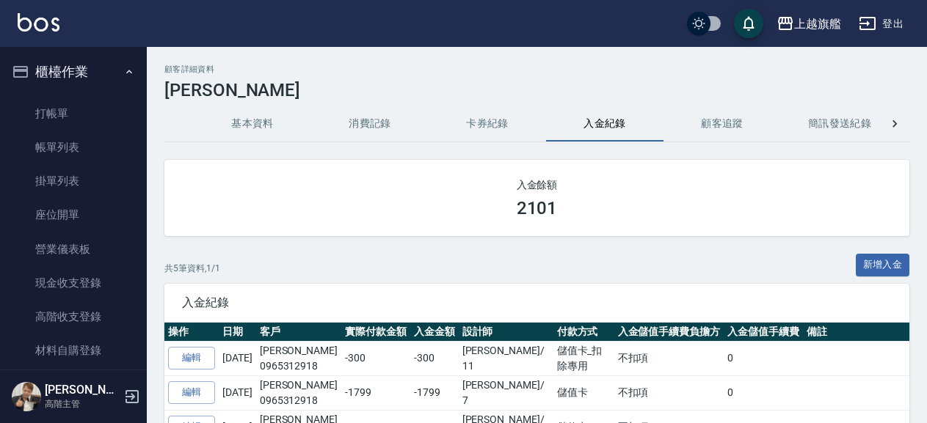
scroll to position [418, 0]
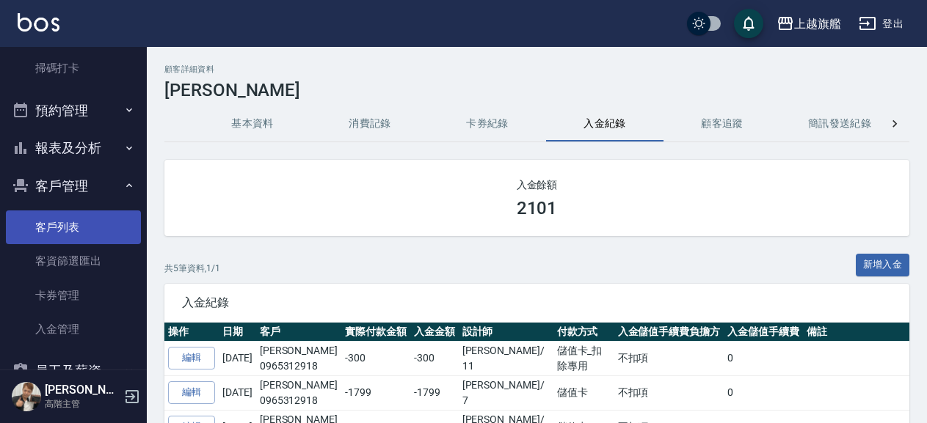
click at [81, 225] on link "客戶列表" at bounding box center [73, 228] width 135 height 34
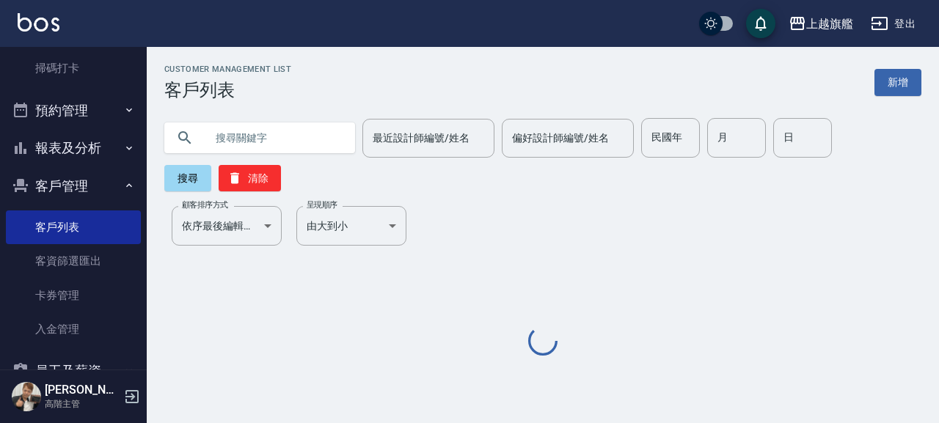
click at [233, 135] on input "text" at bounding box center [274, 138] width 138 height 40
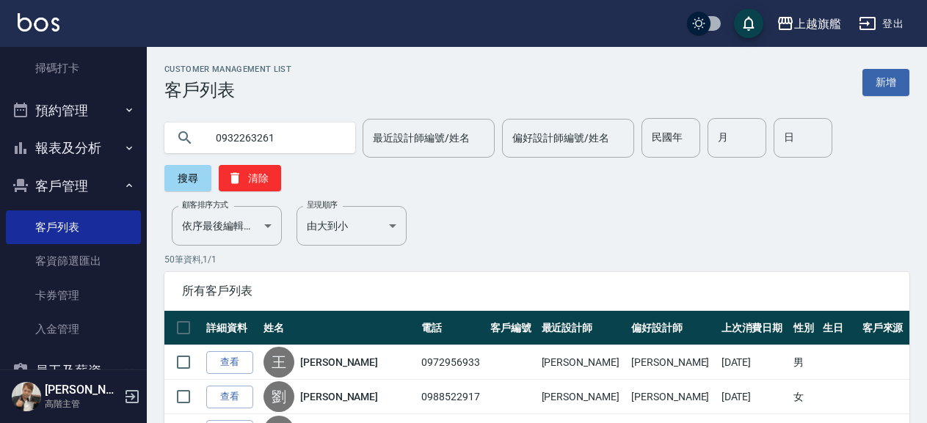
type input "0932263261"
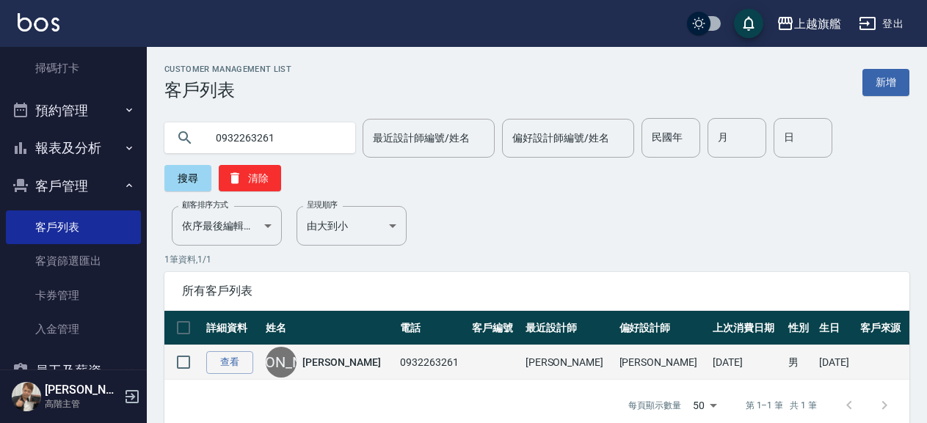
click at [310, 358] on div "[PERSON_NAME]" at bounding box center [329, 362] width 127 height 31
click at [233, 367] on link "查看" at bounding box center [229, 362] width 47 height 23
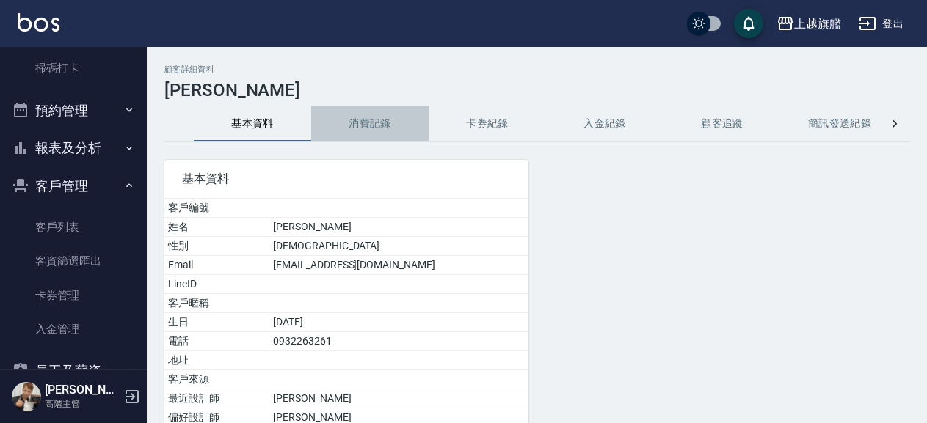
click at [366, 124] on button "消費記錄" at bounding box center [369, 123] width 117 height 35
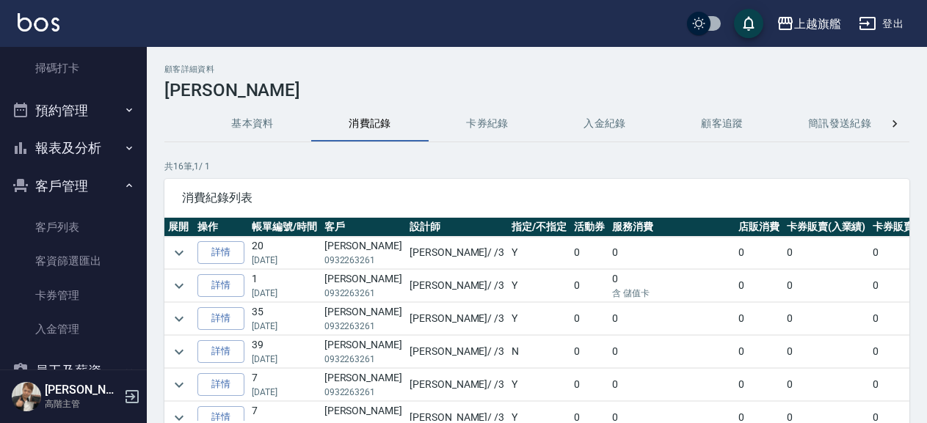
click at [467, 130] on button "卡券紀錄" at bounding box center [486, 123] width 117 height 35
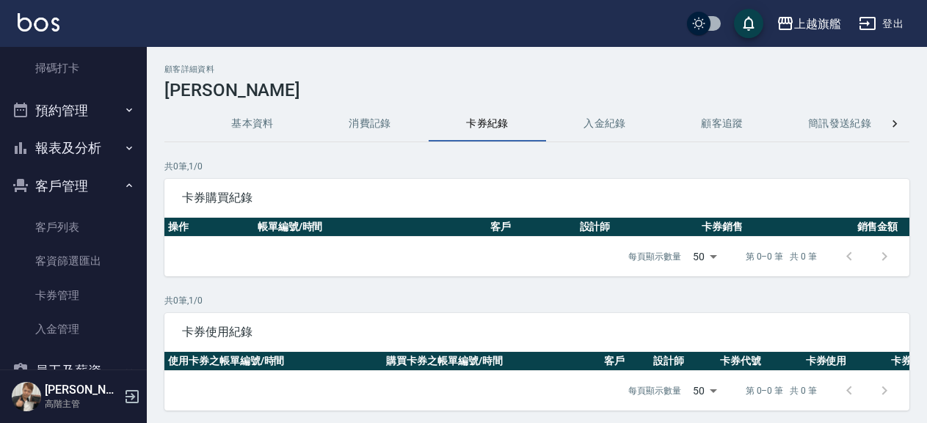
click at [600, 120] on button "入金紀錄" at bounding box center [604, 123] width 117 height 35
